Goal: Entertainment & Leisure: Consume media (video, audio)

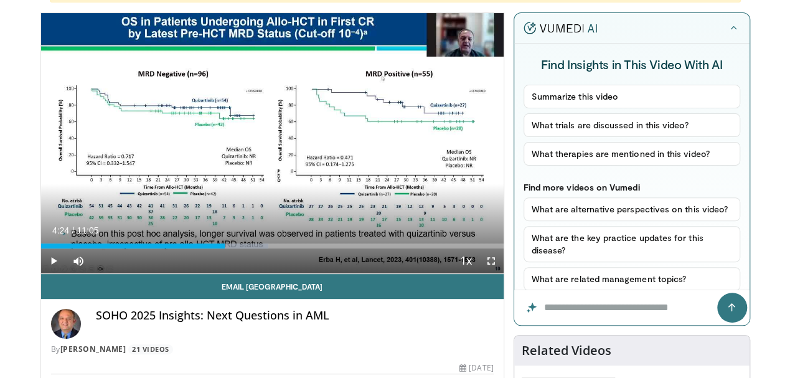
click at [260, 131] on button "Video Player" at bounding box center [272, 143] width 25 height 25
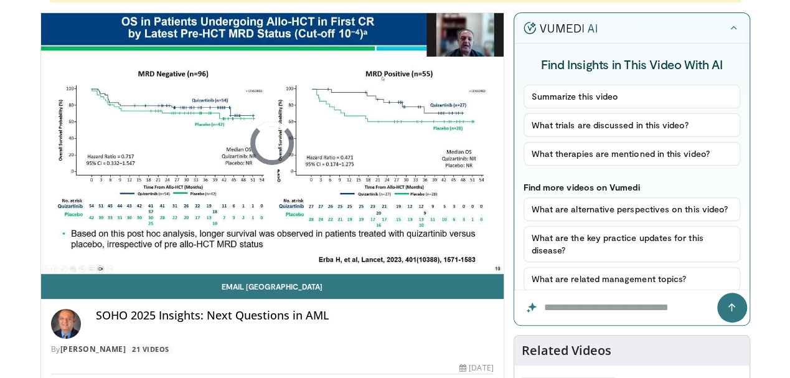
click at [260, 131] on button "Video Player" at bounding box center [272, 143] width 25 height 25
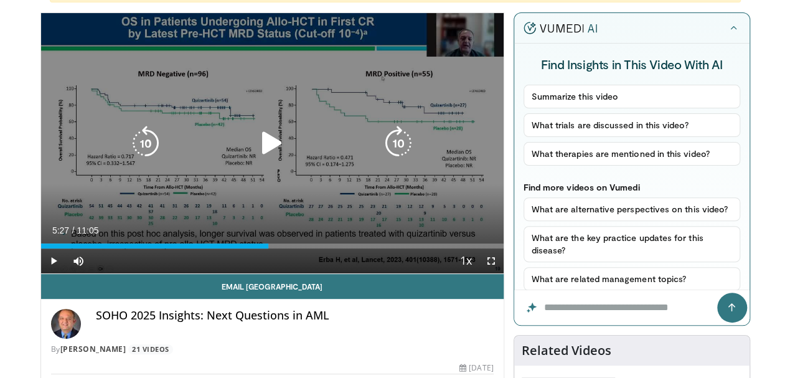
click at [152, 128] on div "10 seconds Tap to unmute" at bounding box center [272, 143] width 462 height 260
click at [255, 154] on icon "Video Player" at bounding box center [272, 143] width 35 height 35
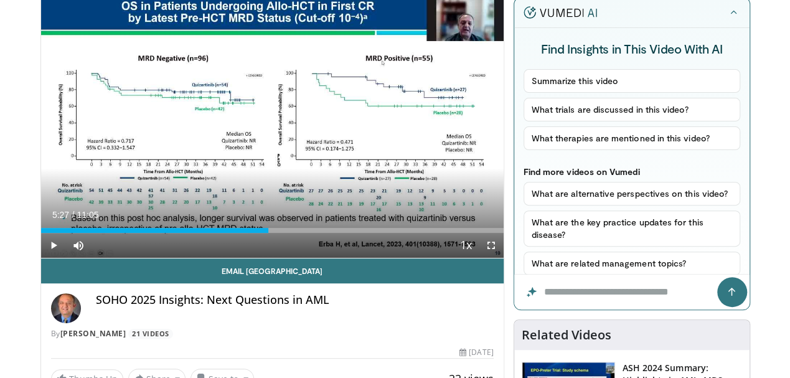
scroll to position [141, 0]
